Goal: Task Accomplishment & Management: Use online tool/utility

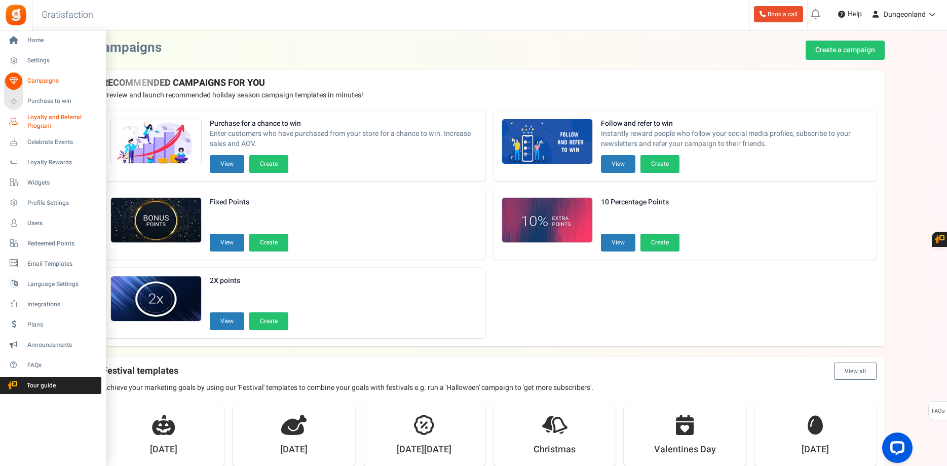
click at [49, 126] on span "Loyalty and Referral Program" at bounding box center [64, 121] width 74 height 17
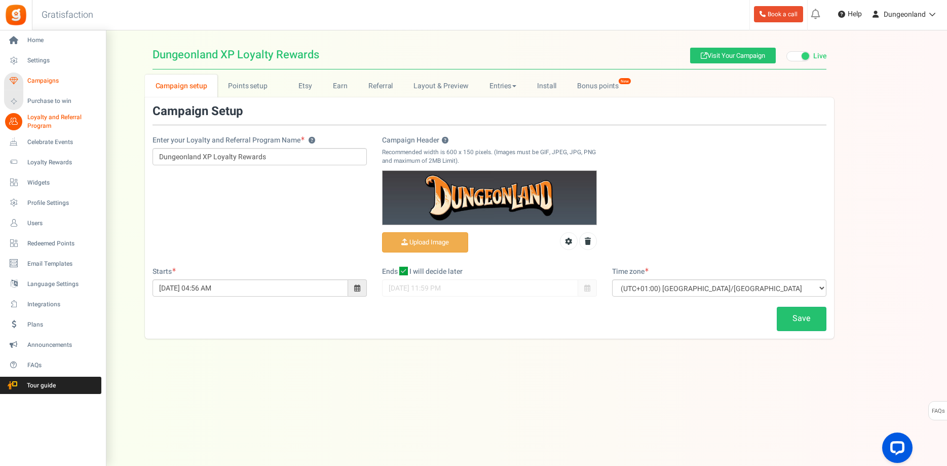
click at [44, 79] on span "Campaigns" at bounding box center [62, 80] width 71 height 9
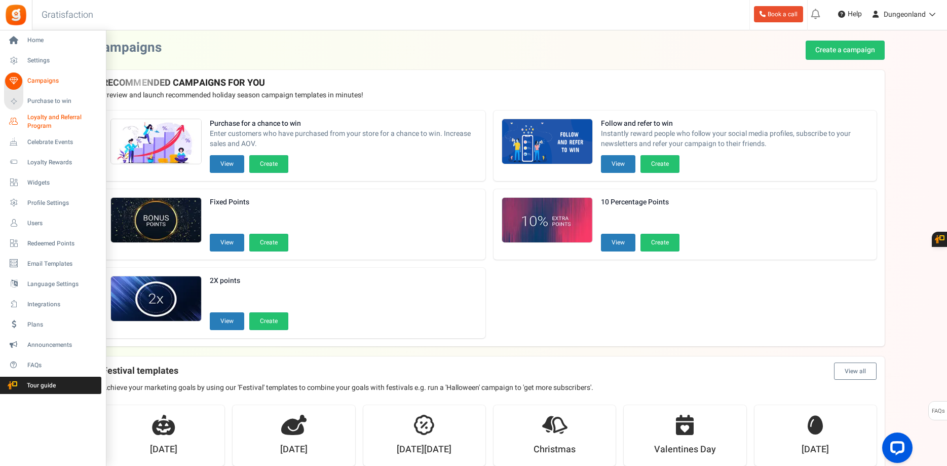
click at [59, 114] on span "Loyalty and Referral Program" at bounding box center [64, 121] width 74 height 17
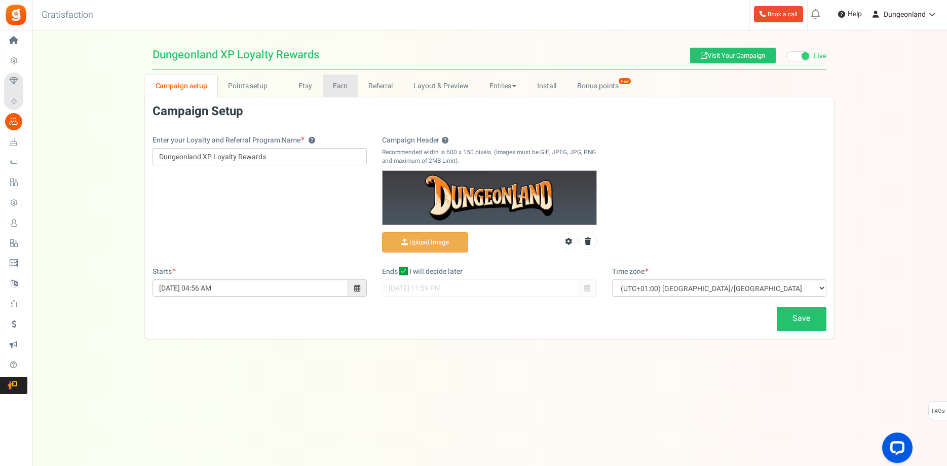
click at [337, 87] on link "Earn" at bounding box center [340, 85] width 35 height 23
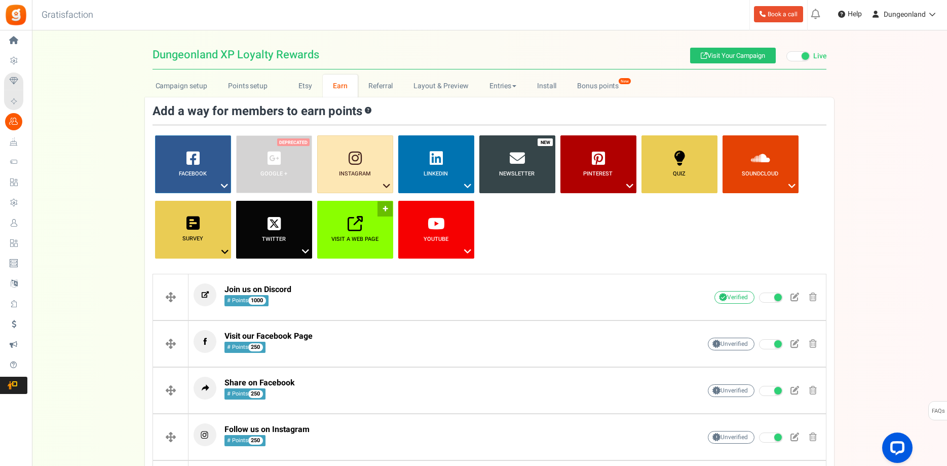
click at [342, 232] on link "Visit a web page ?" at bounding box center [355, 230] width 76 height 58
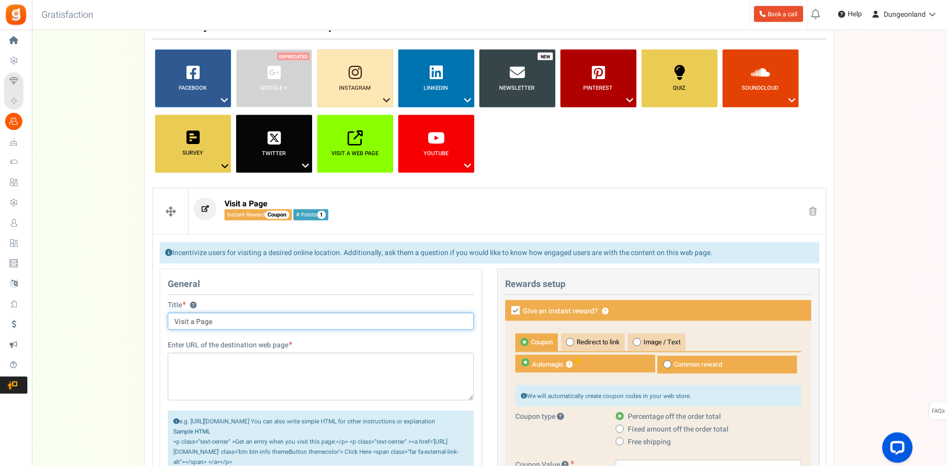
scroll to position [207, 0]
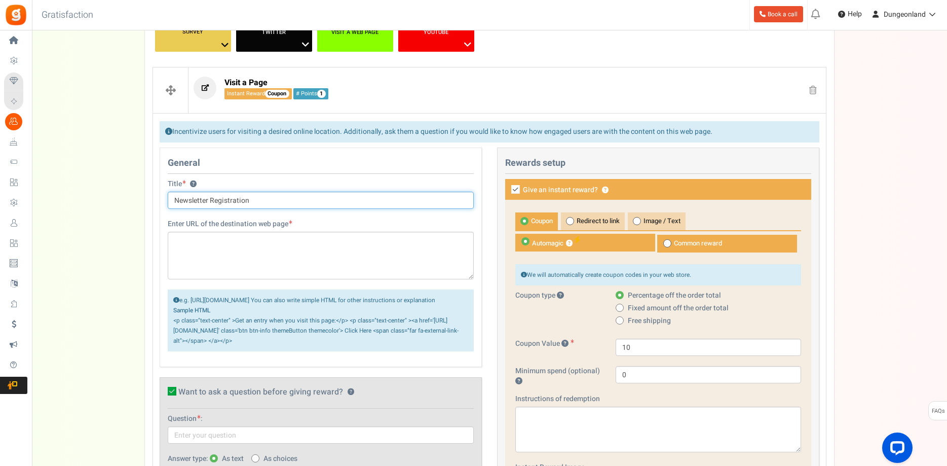
type input "Newsletter Registration"
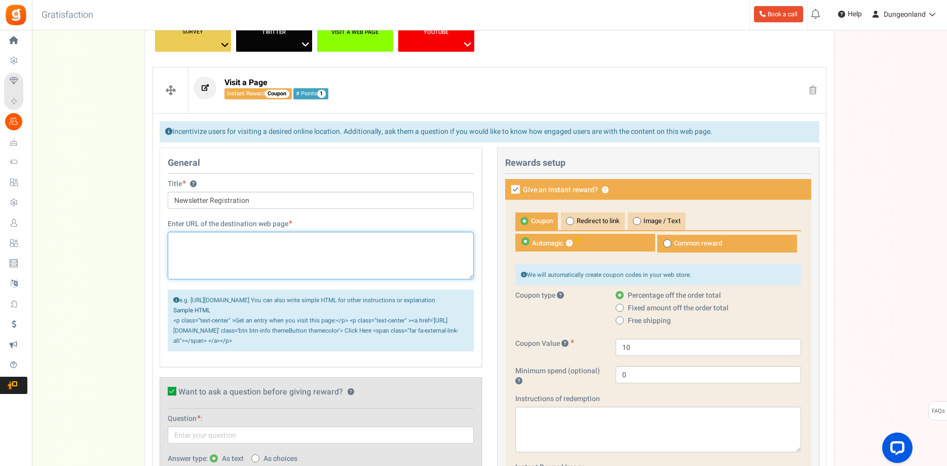
paste textarea "[URL][DOMAIN_NAME]"
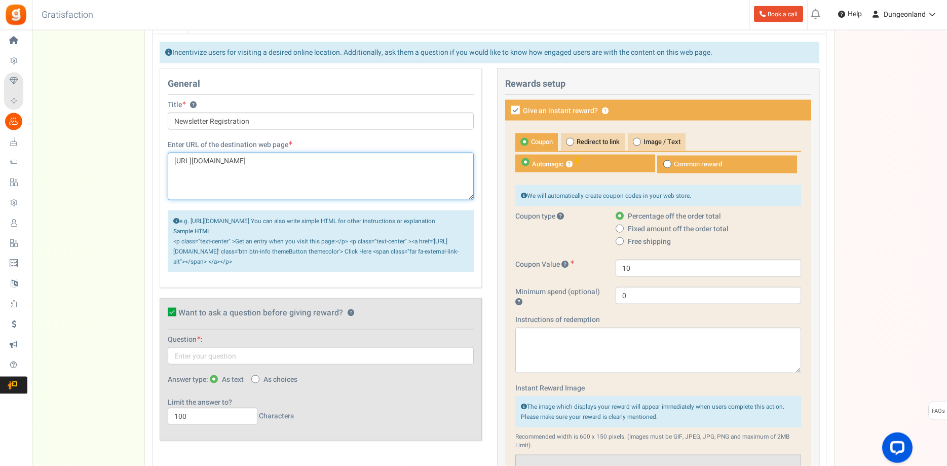
scroll to position [310, 0]
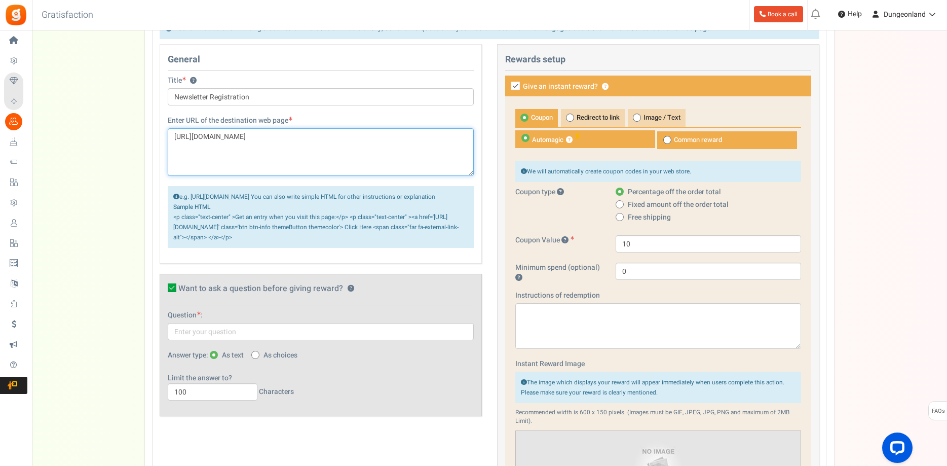
type textarea "[URL][DOMAIN_NAME]"
click at [172, 292] on icon at bounding box center [172, 287] width 9 height 9
click at [164, 293] on input "Want to ask a question before giving reward? ?" at bounding box center [161, 289] width 7 height 7
checkbox input "false"
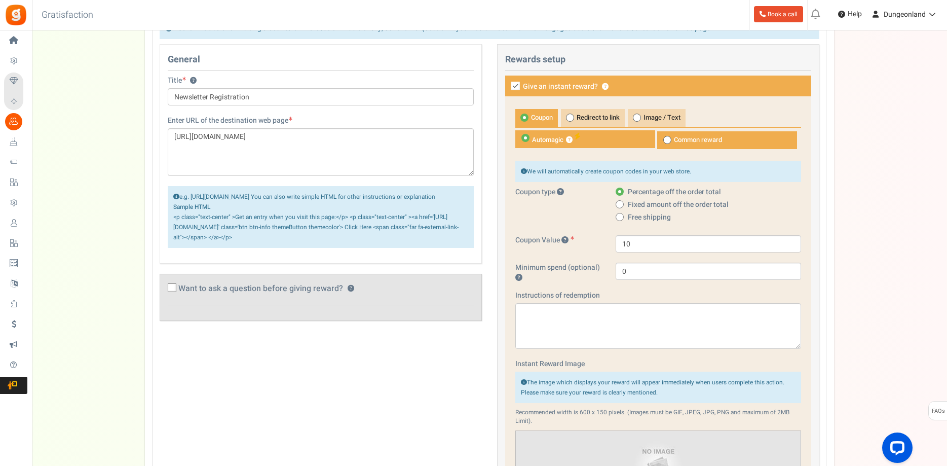
scroll to position [207, 0]
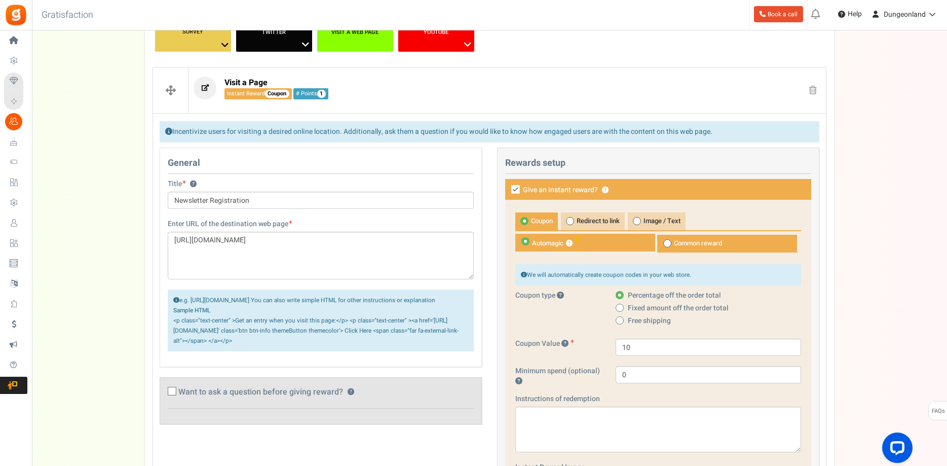
click at [518, 191] on icon at bounding box center [515, 189] width 9 height 9
click at [508, 191] on input "Give an instant reward? ?" at bounding box center [504, 190] width 7 height 7
checkbox input "false"
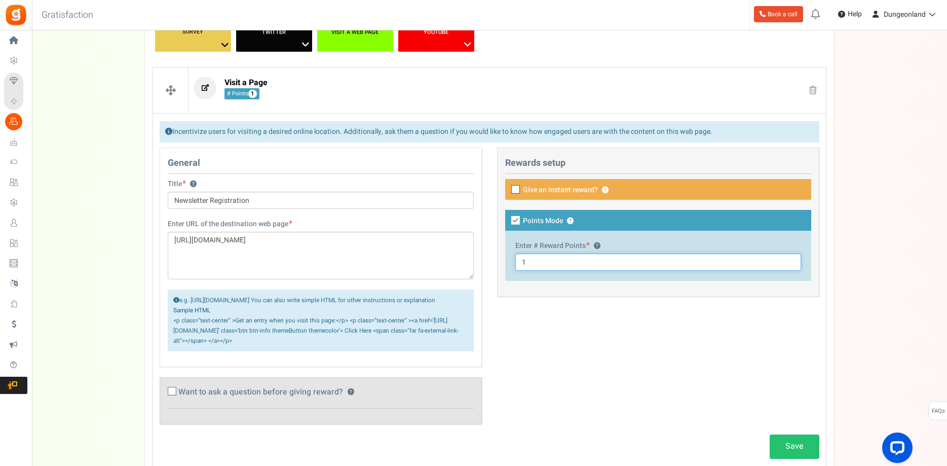
drag, startPoint x: 534, startPoint y: 260, endPoint x: 512, endPoint y: 264, distance: 22.7
click at [515, 263] on input "1" at bounding box center [658, 261] width 286 height 17
type input "500"
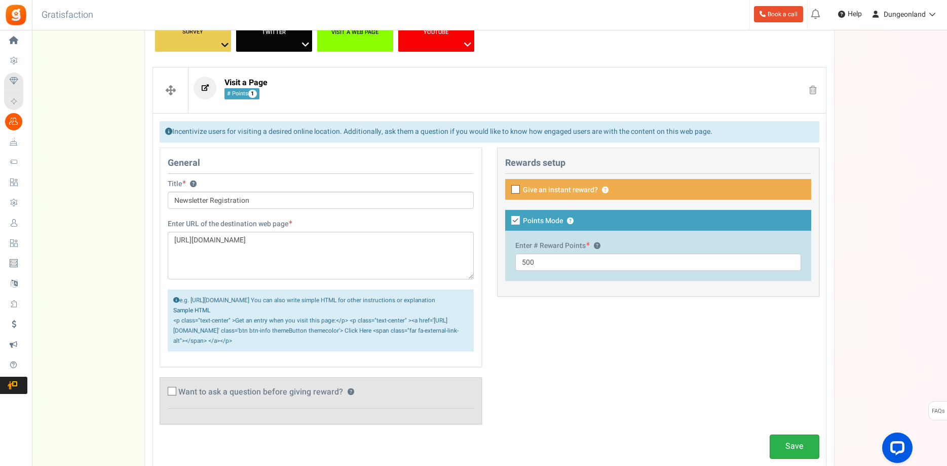
click at [792, 453] on link "Save" at bounding box center [795, 446] width 50 height 24
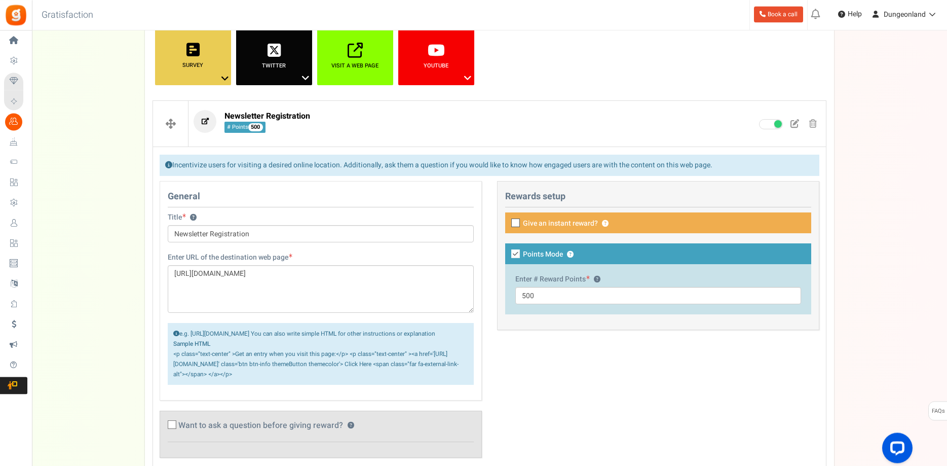
scroll to position [103, 0]
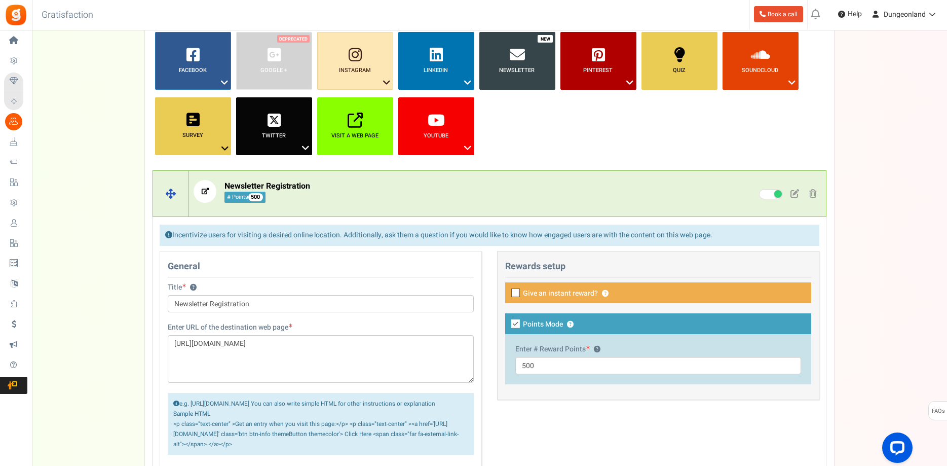
click at [794, 194] on span at bounding box center [794, 193] width 9 height 9
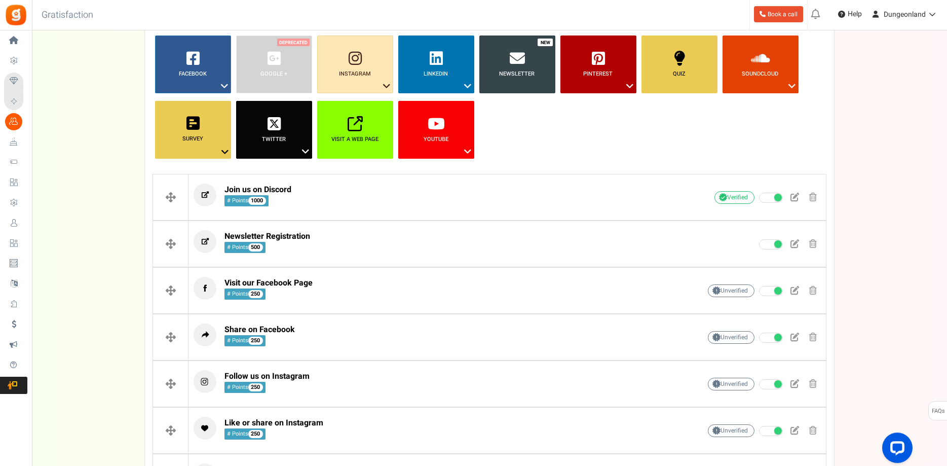
scroll to position [52, 0]
